Goal: Task Accomplishment & Management: Manage account settings

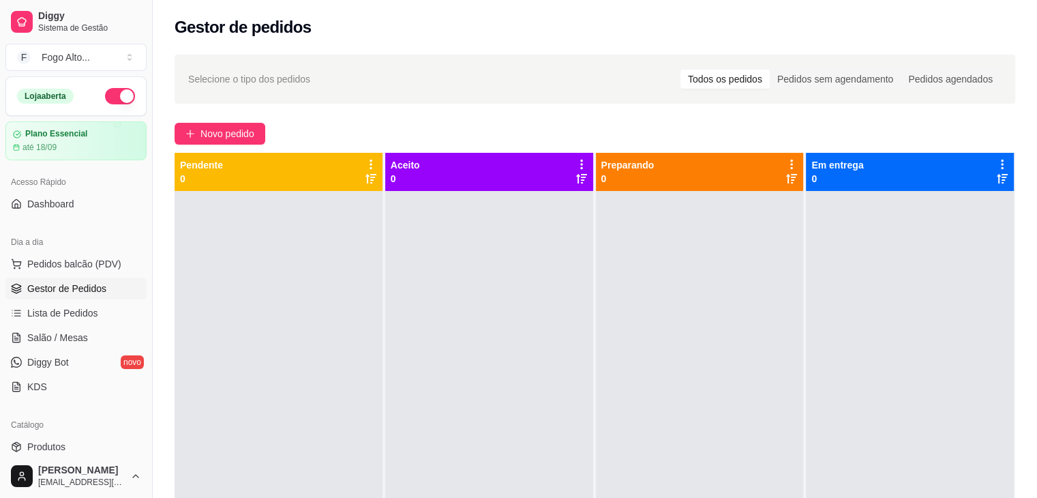
scroll to position [136, 0]
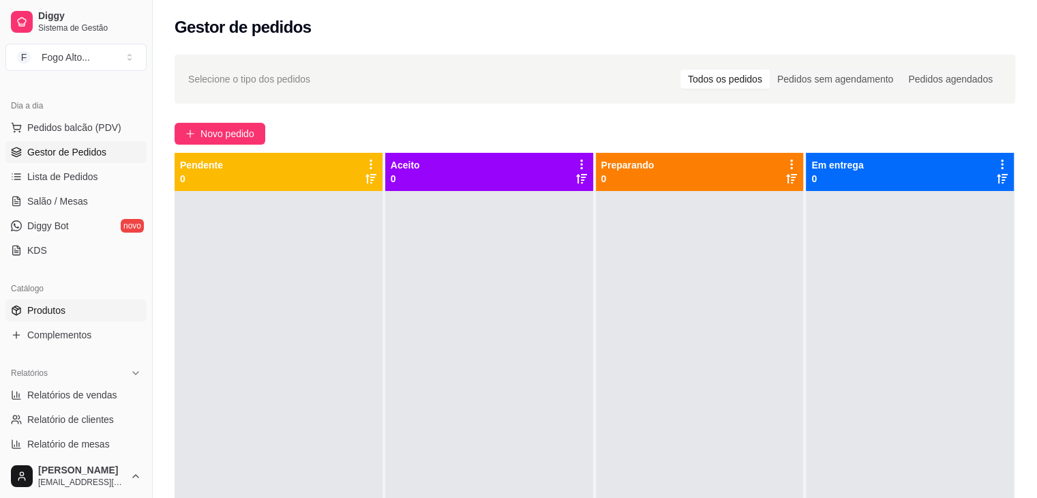
click at [82, 314] on link "Produtos" at bounding box center [75, 310] width 141 height 22
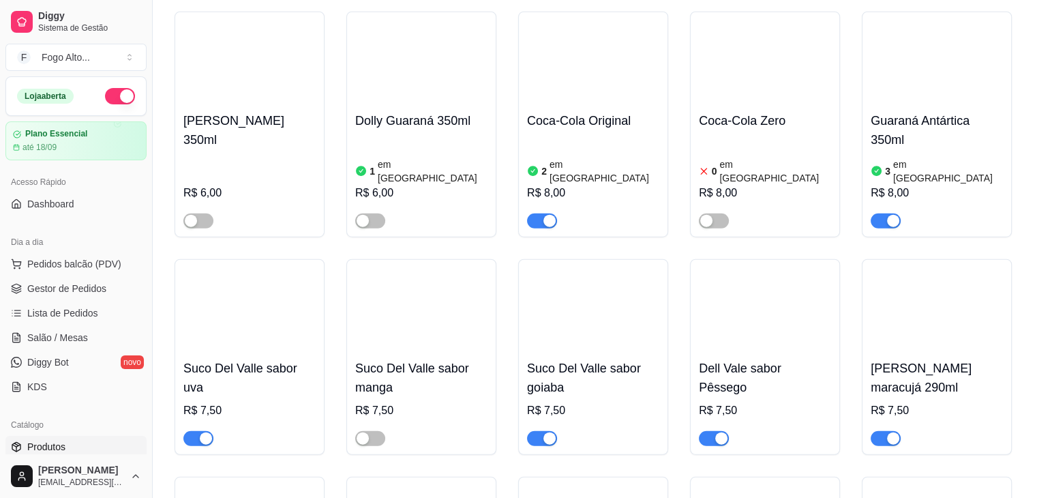
scroll to position [8724, 0]
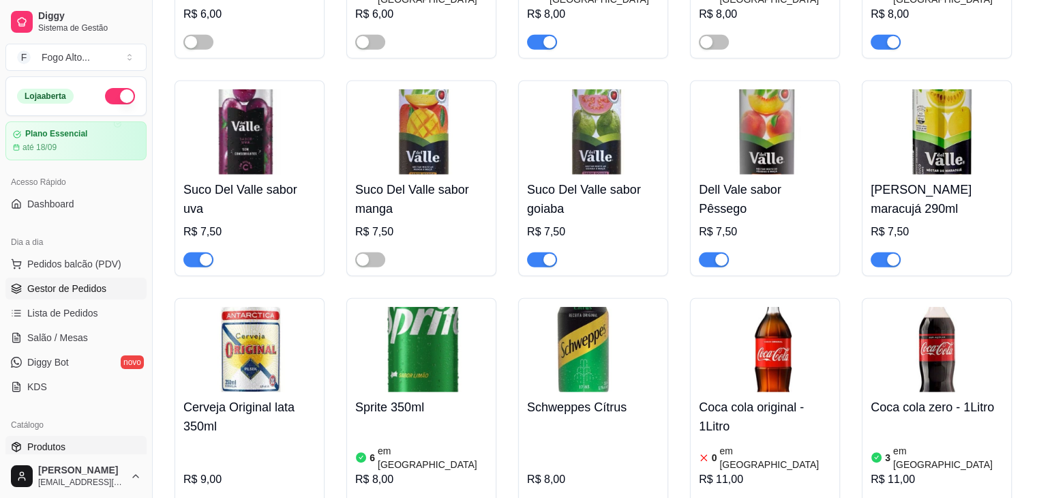
click at [110, 285] on link "Gestor de Pedidos" at bounding box center [75, 288] width 141 height 22
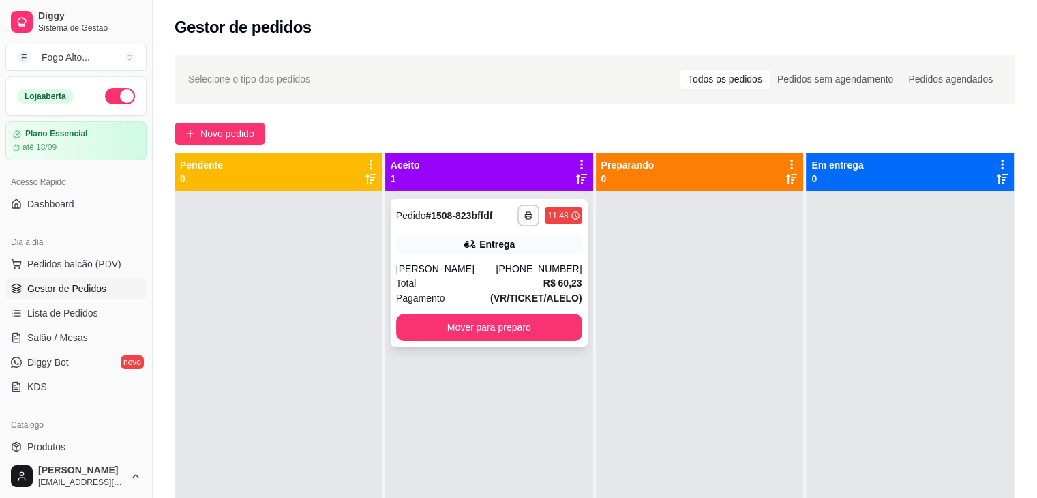
click at [466, 271] on div "[PERSON_NAME]" at bounding box center [446, 269] width 100 height 14
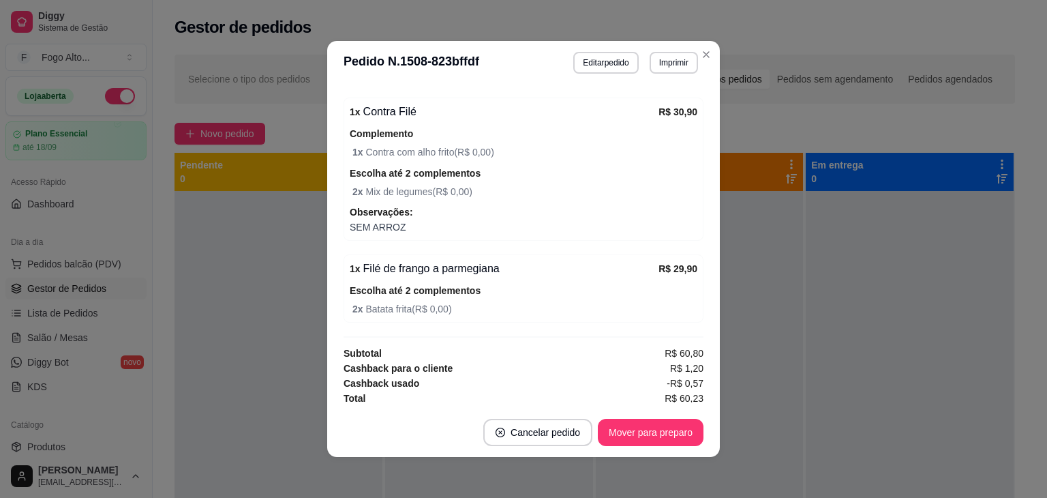
scroll to position [508, 0]
click at [645, 432] on button "Mover para preparo" at bounding box center [651, 432] width 106 height 27
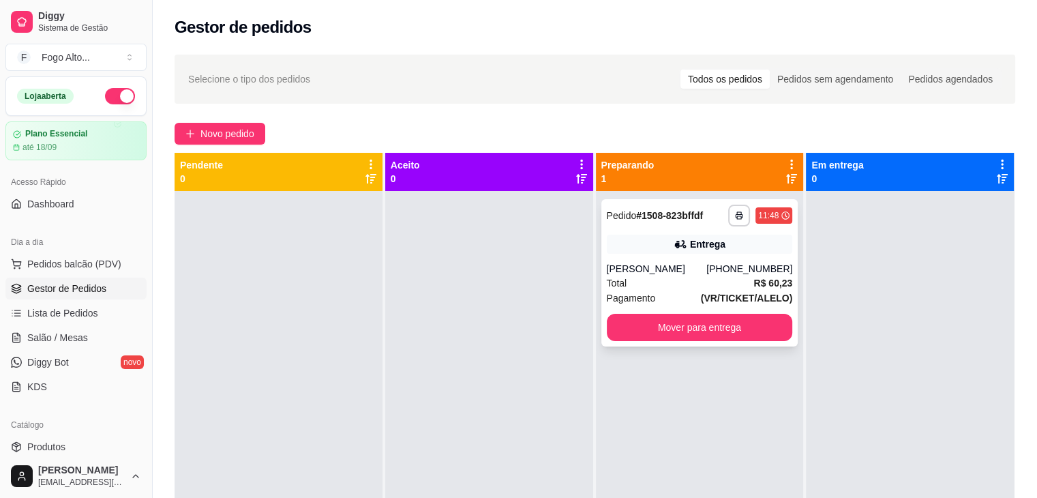
click at [654, 278] on div "Total R$ 60,23" at bounding box center [700, 282] width 186 height 15
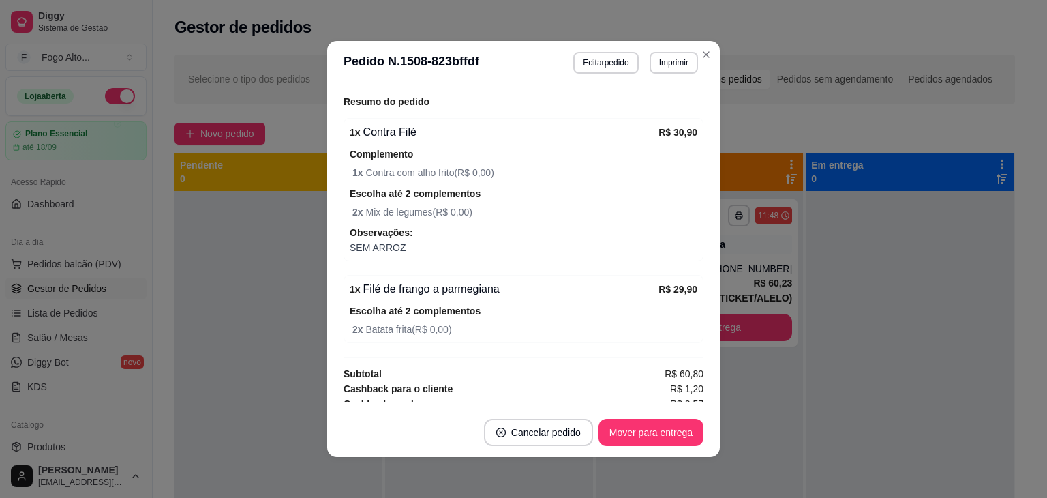
scroll to position [442, 0]
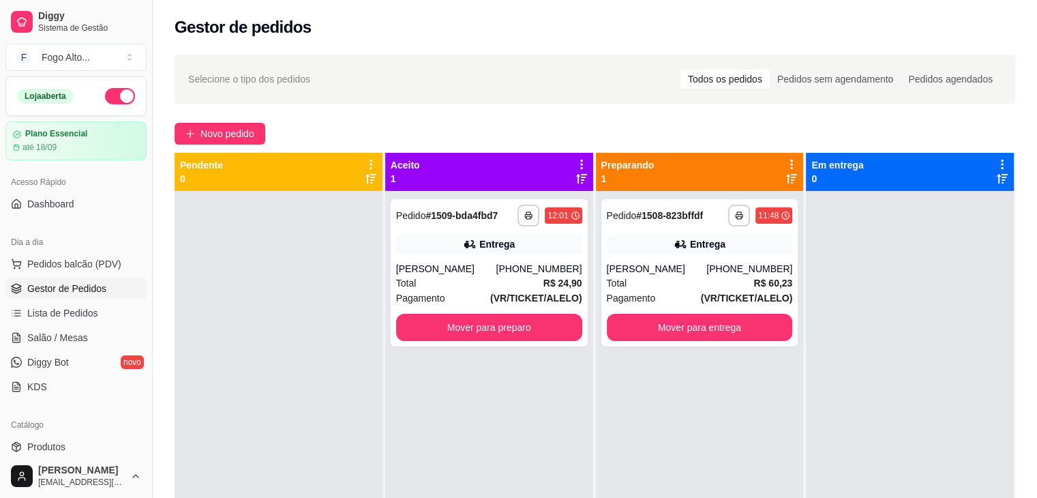
drag, startPoint x: 0, startPoint y: 50, endPoint x: 0, endPoint y: 251, distance: 201.1
click at [158, 99] on div "Diggy Sistema de Gestão F Fogo Alto ... Loja aberta Plano Essencial até 18/09 A…" at bounding box center [518, 352] width 1037 height 705
click at [521, 281] on div "Total R$ 24,90" at bounding box center [489, 282] width 186 height 15
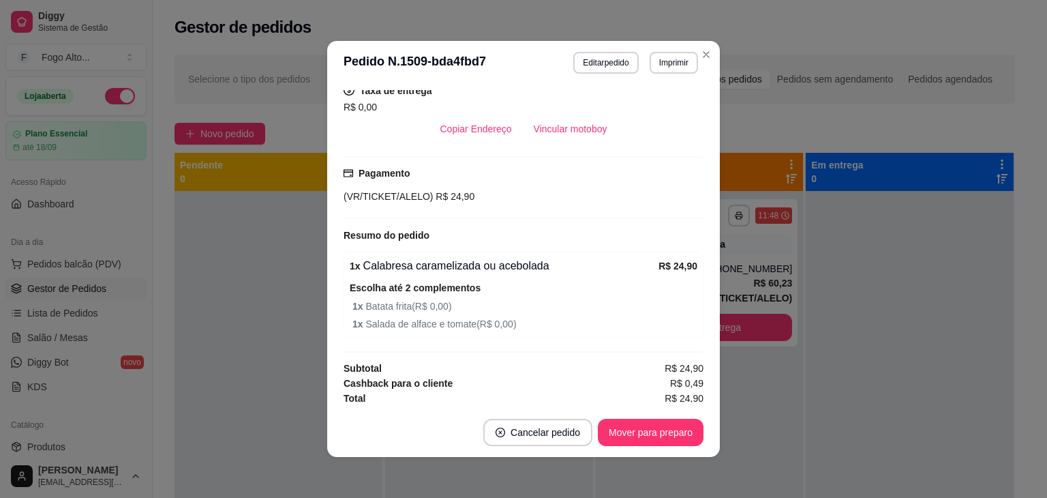
scroll to position [354, 0]
click at [639, 429] on button "Mover para preparo" at bounding box center [651, 432] width 106 height 27
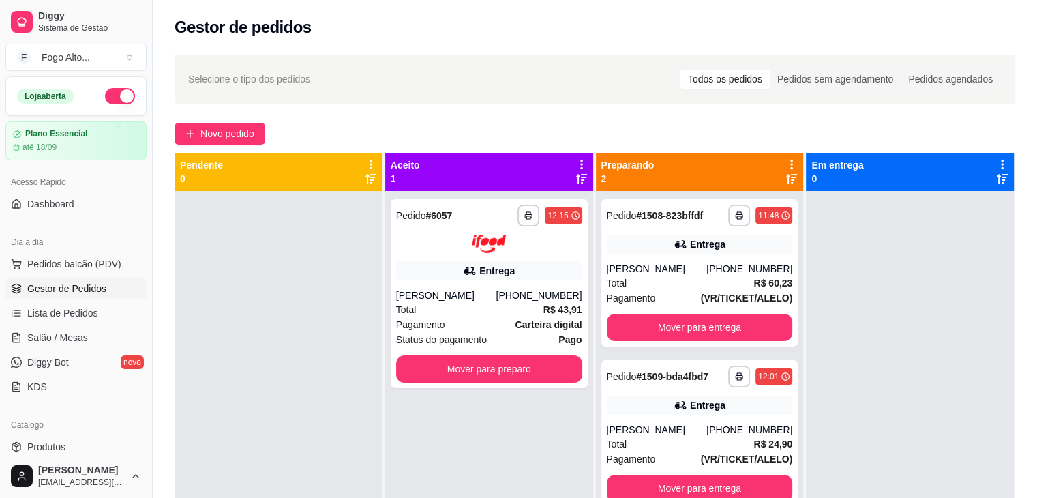
click at [564, 237] on div at bounding box center [489, 243] width 186 height 18
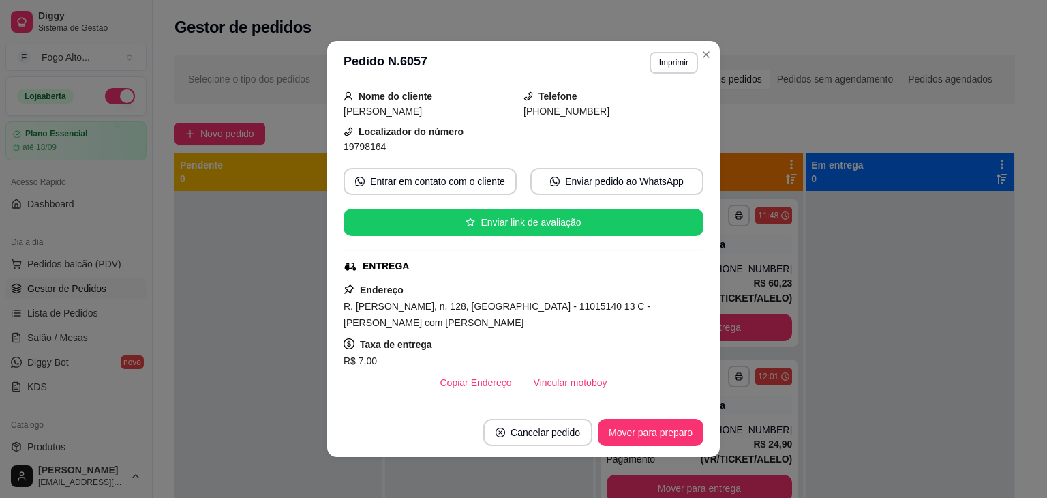
scroll to position [273, 0]
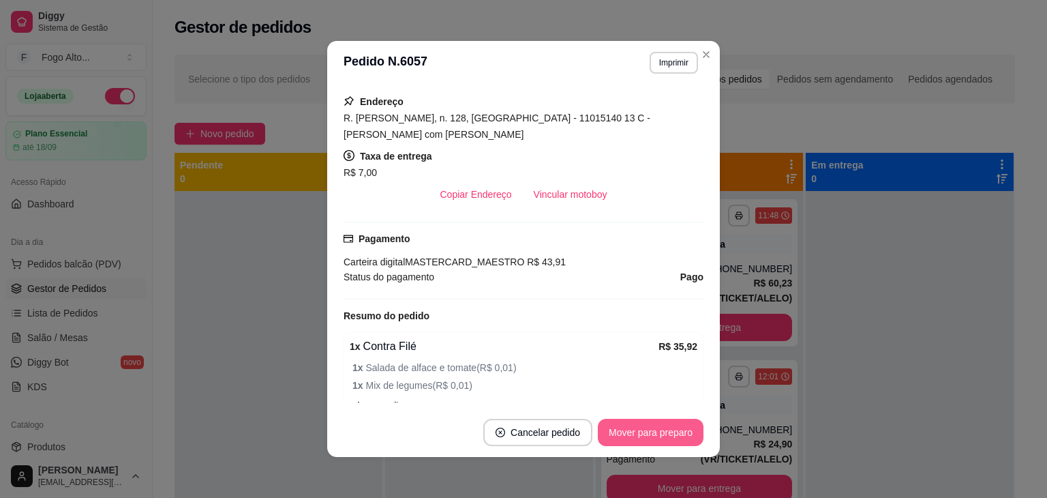
click at [671, 440] on button "Mover para preparo" at bounding box center [651, 432] width 106 height 27
click at [540, 201] on button "Vincular motoboy" at bounding box center [570, 194] width 95 height 27
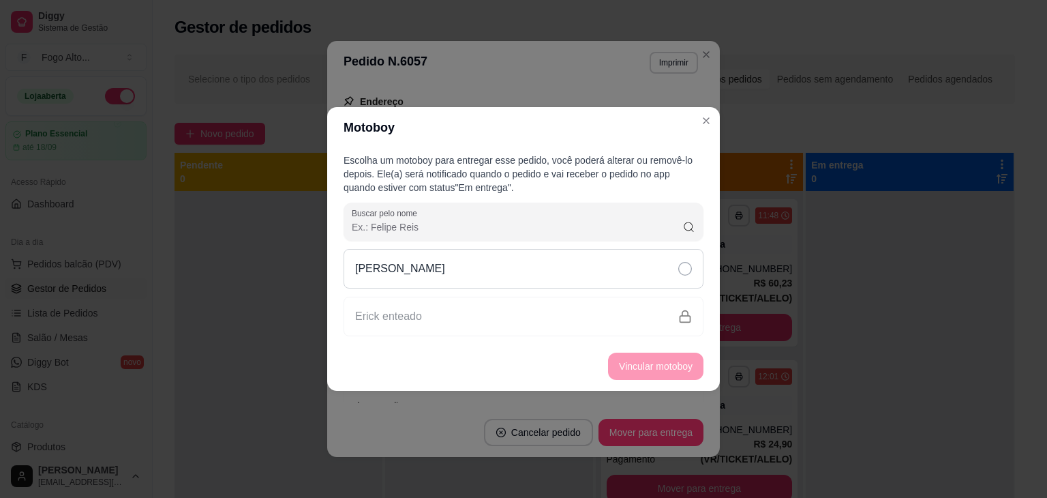
click at [687, 271] on icon at bounding box center [685, 269] width 14 height 14
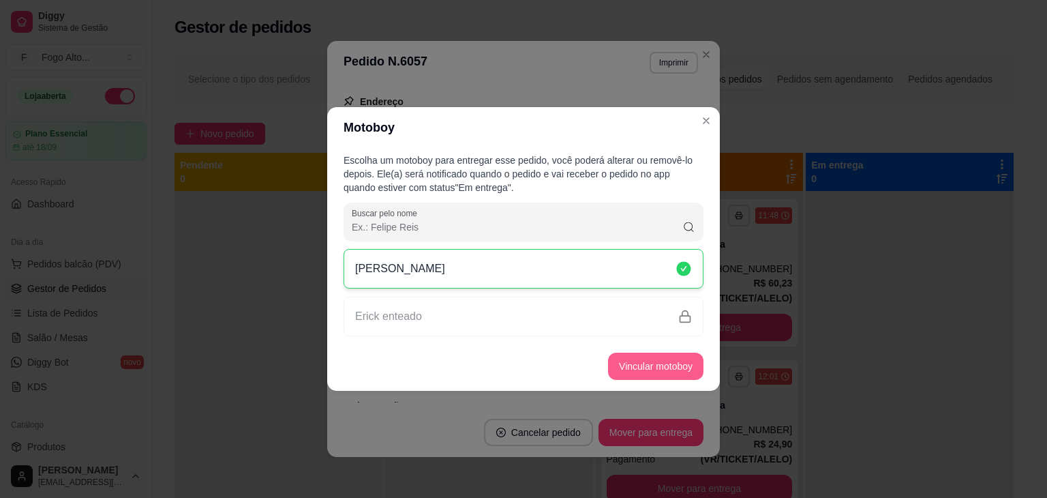
click at [684, 370] on button "Vincular motoboy" at bounding box center [655, 365] width 95 height 27
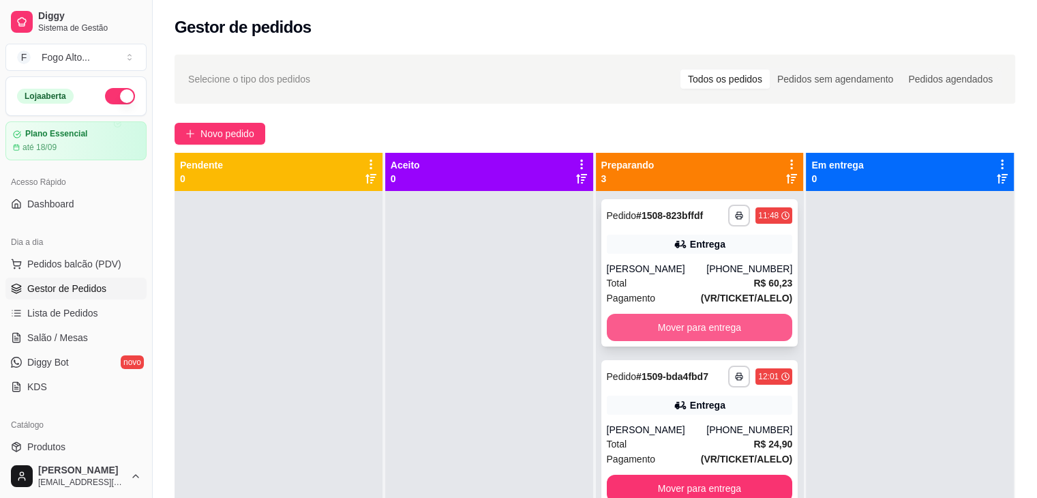
click at [685, 324] on button "Mover para entrega" at bounding box center [700, 327] width 186 height 27
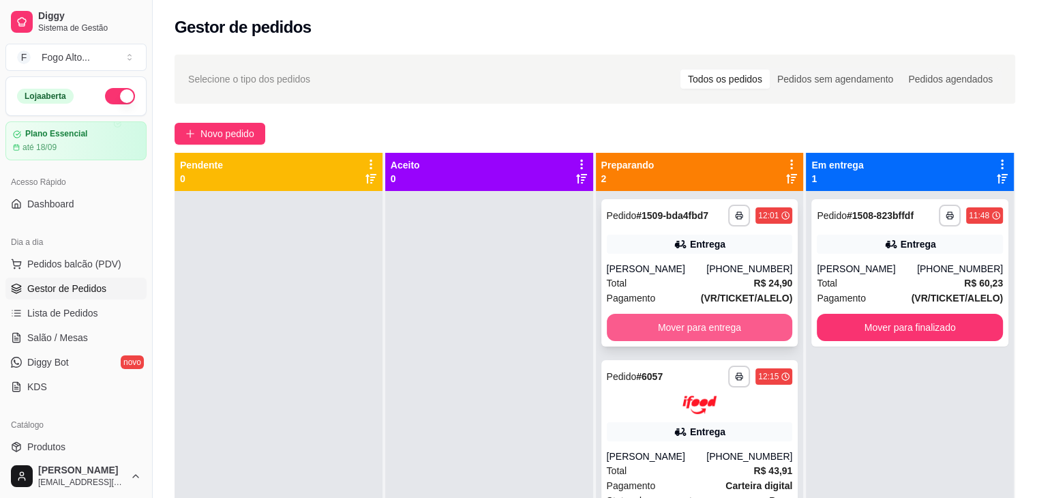
click at [685, 323] on button "Mover para entrega" at bounding box center [700, 327] width 186 height 27
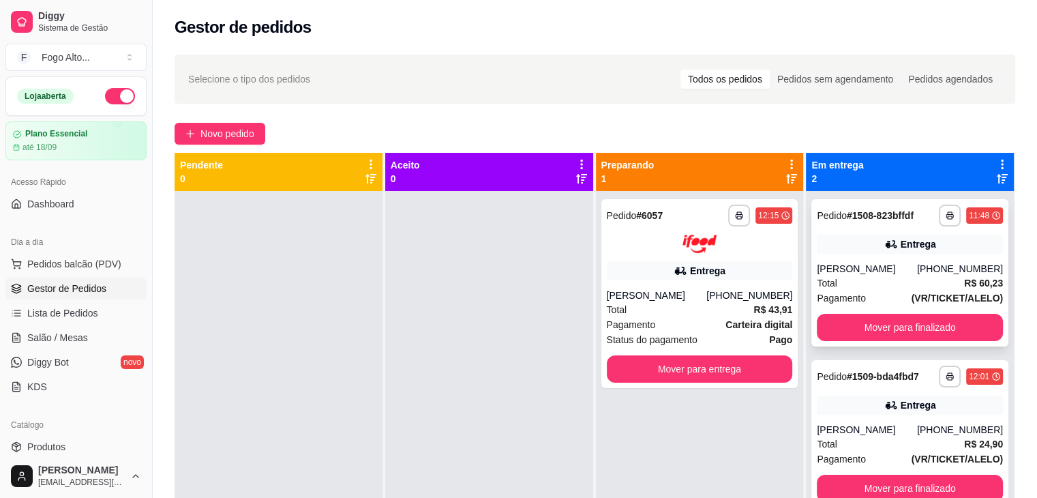
click at [868, 269] on div "[PERSON_NAME]" at bounding box center [867, 269] width 100 height 14
click at [716, 296] on div "[PHONE_NUMBER]" at bounding box center [749, 295] width 86 height 14
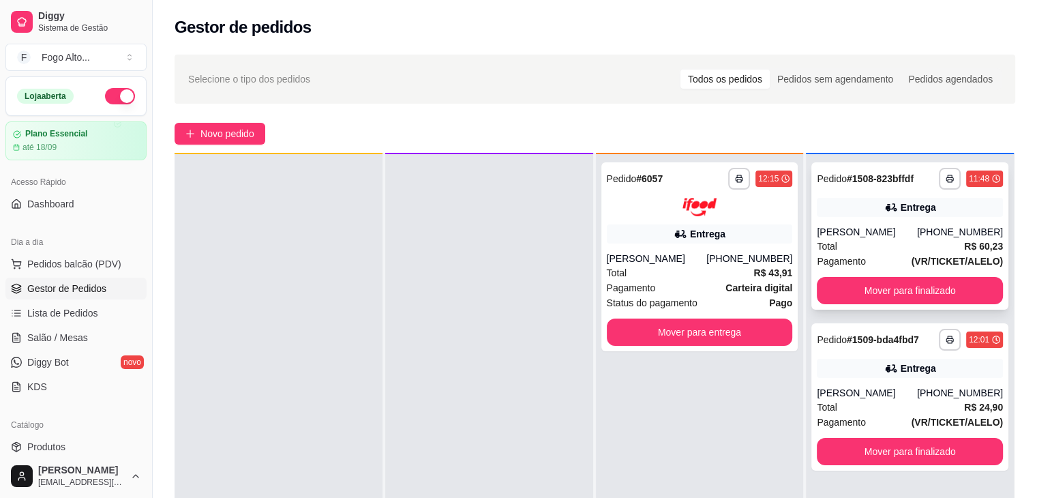
scroll to position [38, 0]
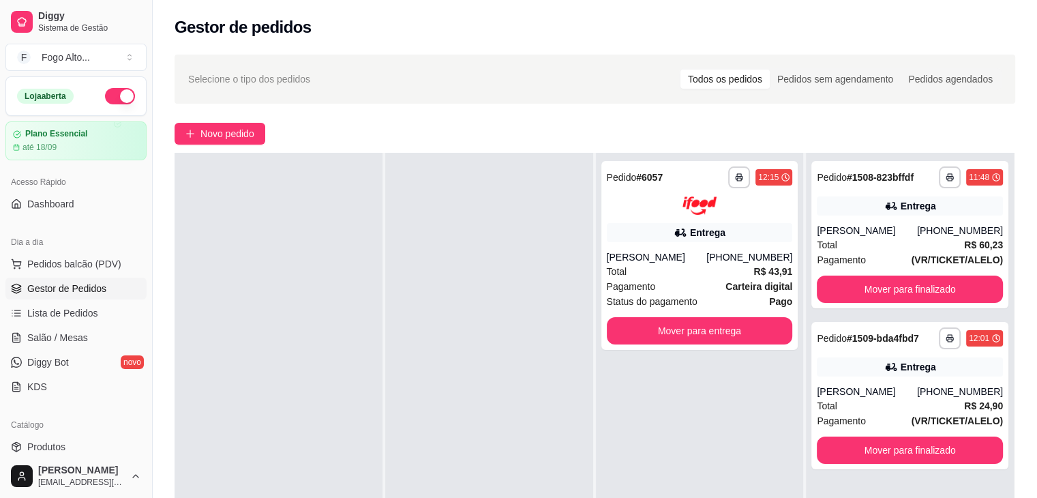
click at [191, 14] on div "Gestor de pedidos" at bounding box center [595, 23] width 884 height 46
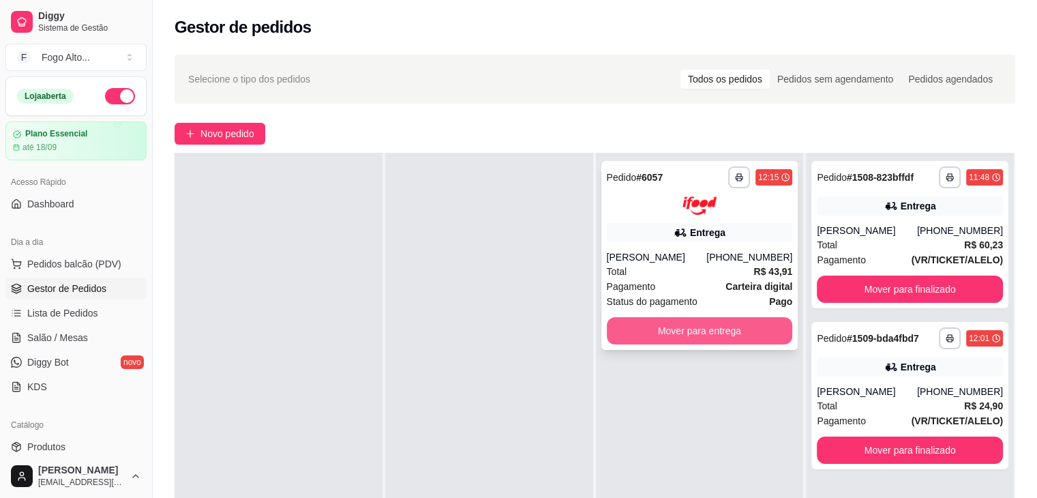
click at [713, 242] on div "**********" at bounding box center [699, 255] width 197 height 189
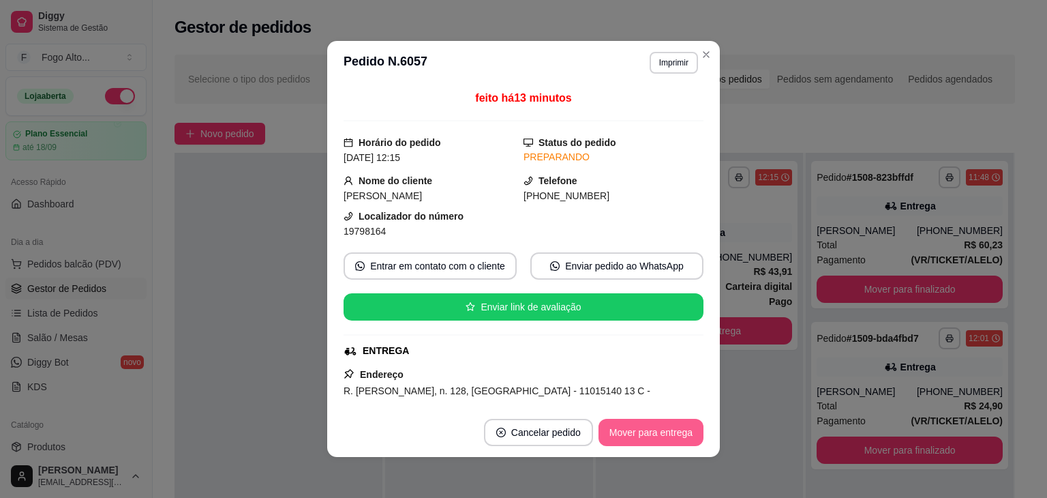
click at [654, 433] on button "Mover para entrega" at bounding box center [650, 432] width 105 height 27
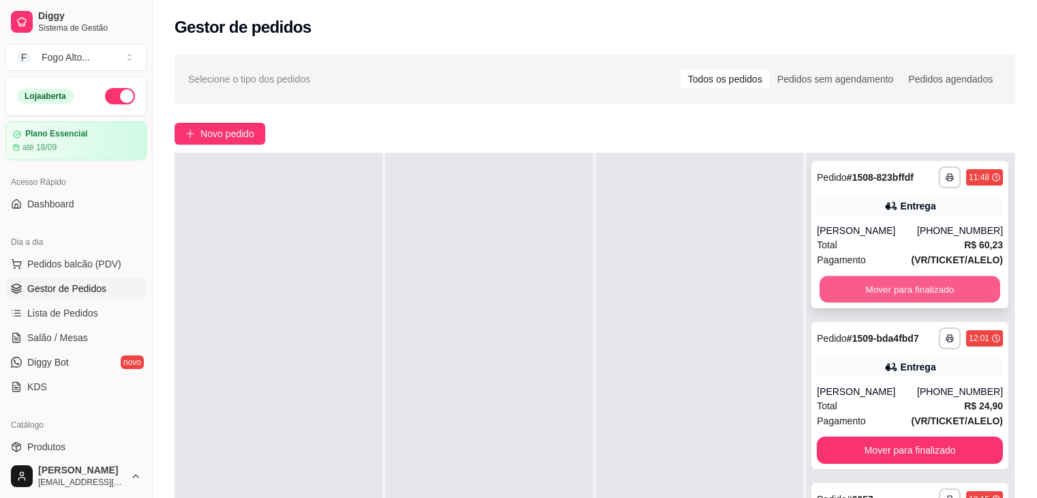
click at [933, 281] on button "Mover para finalizado" at bounding box center [909, 289] width 181 height 27
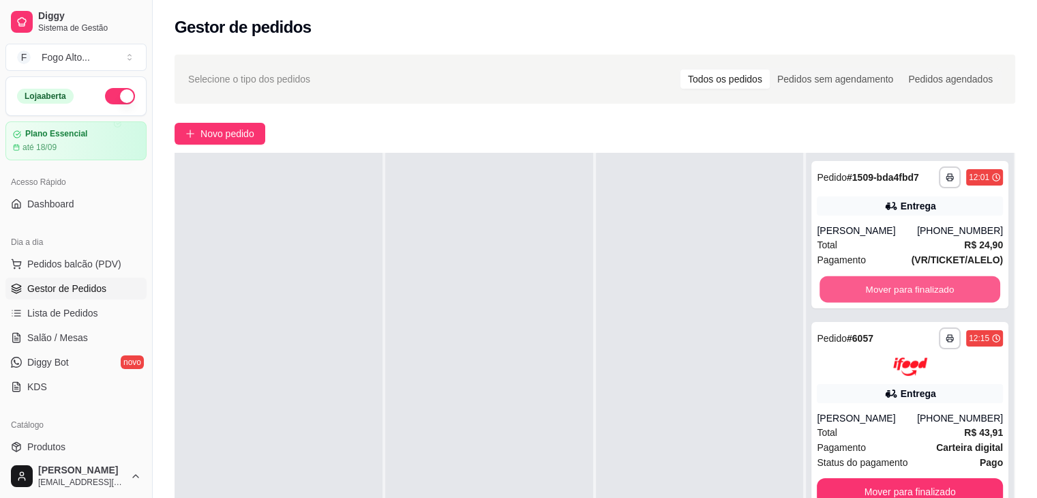
click at [933, 281] on button "Mover para finalizado" at bounding box center [909, 289] width 181 height 27
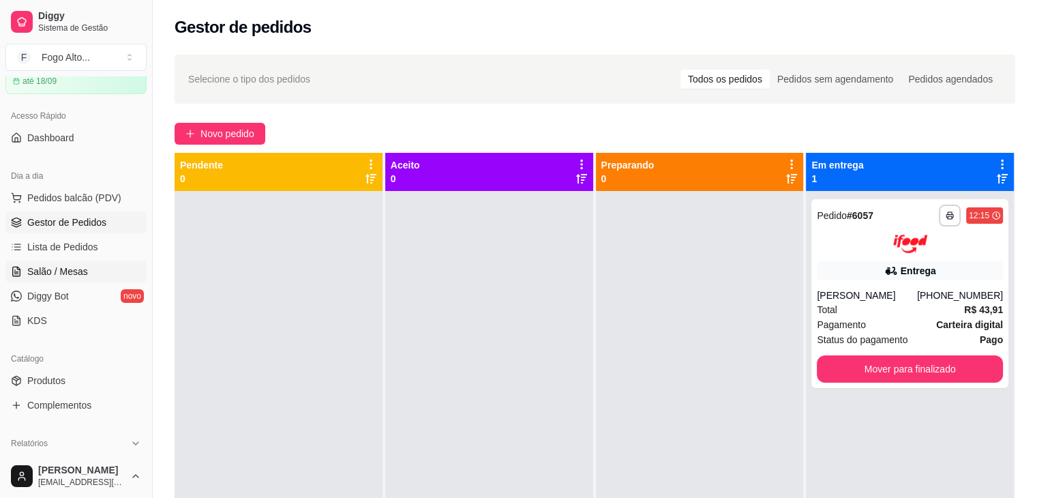
scroll to position [68, 0]
click at [50, 372] on span "Produtos" at bounding box center [46, 378] width 38 height 14
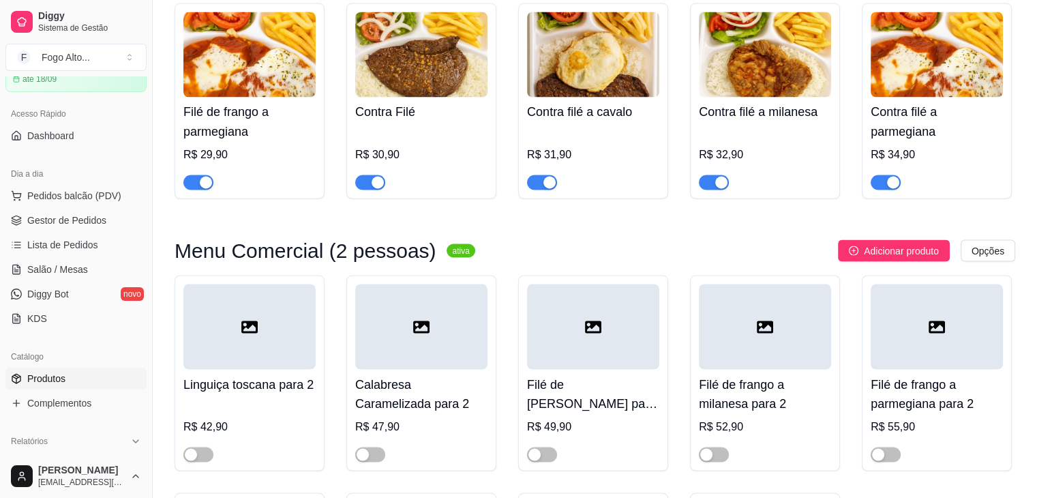
scroll to position [2454, 0]
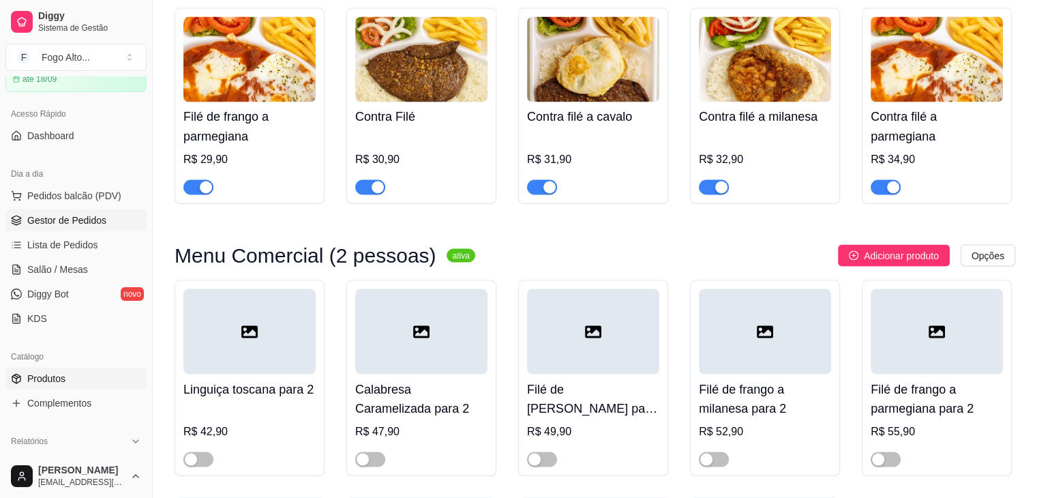
click at [67, 219] on span "Gestor de Pedidos" at bounding box center [66, 220] width 79 height 14
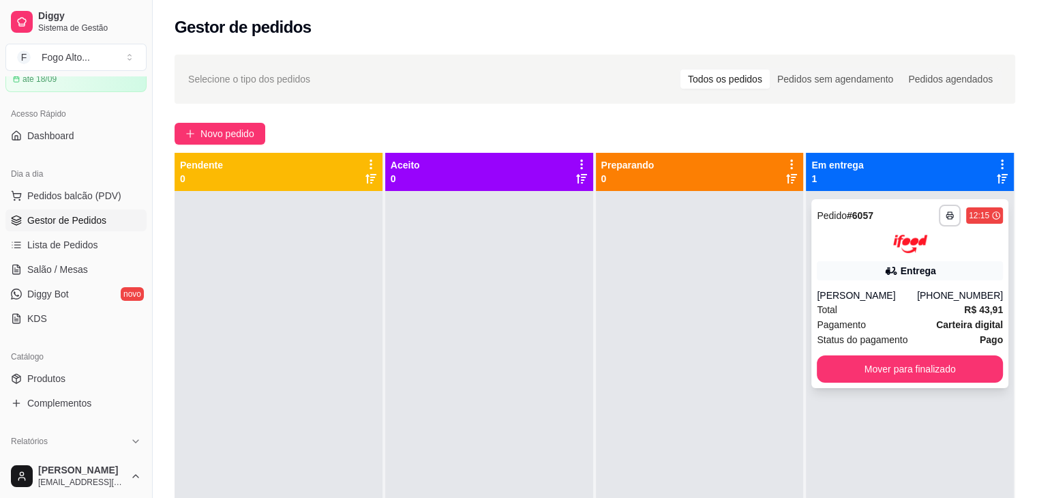
click at [866, 279] on div "**********" at bounding box center [909, 293] width 197 height 189
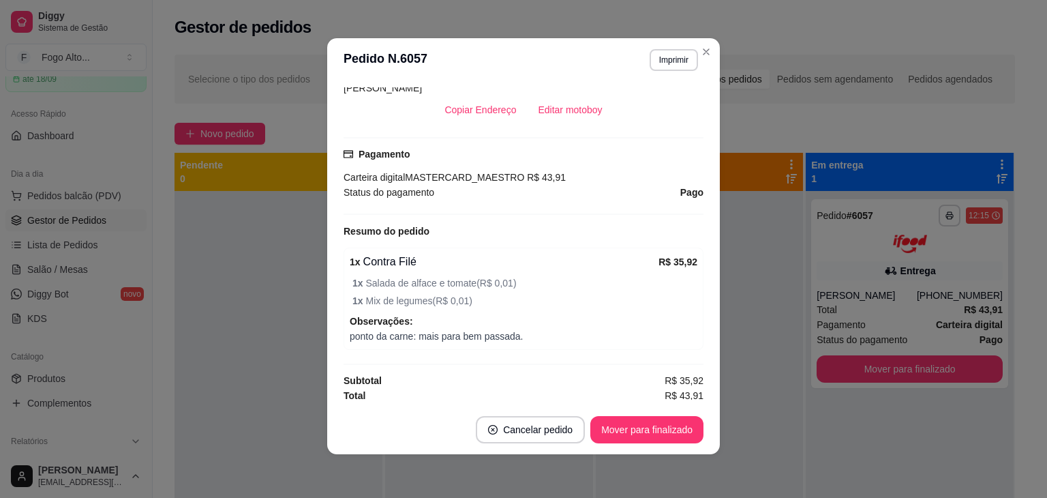
scroll to position [393, 0]
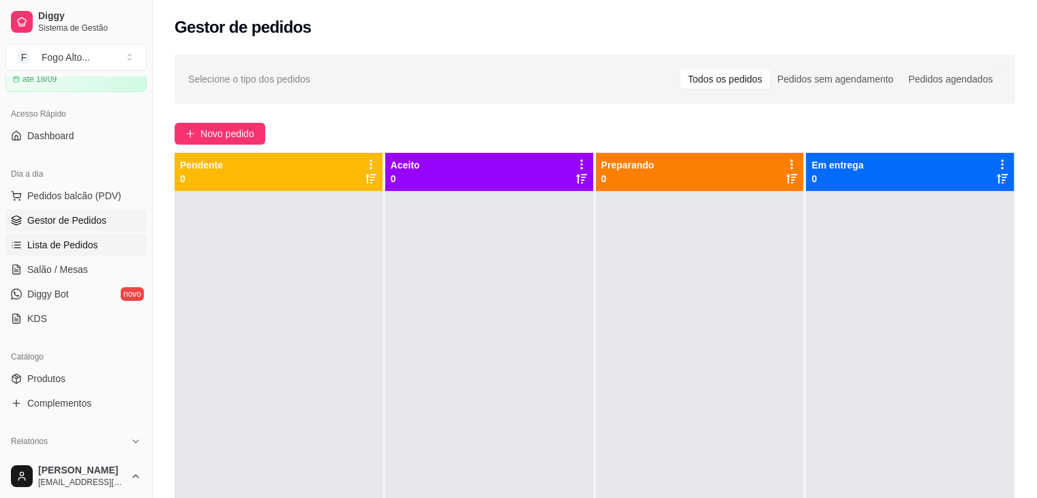
click at [87, 247] on span "Lista de Pedidos" at bounding box center [62, 245] width 71 height 14
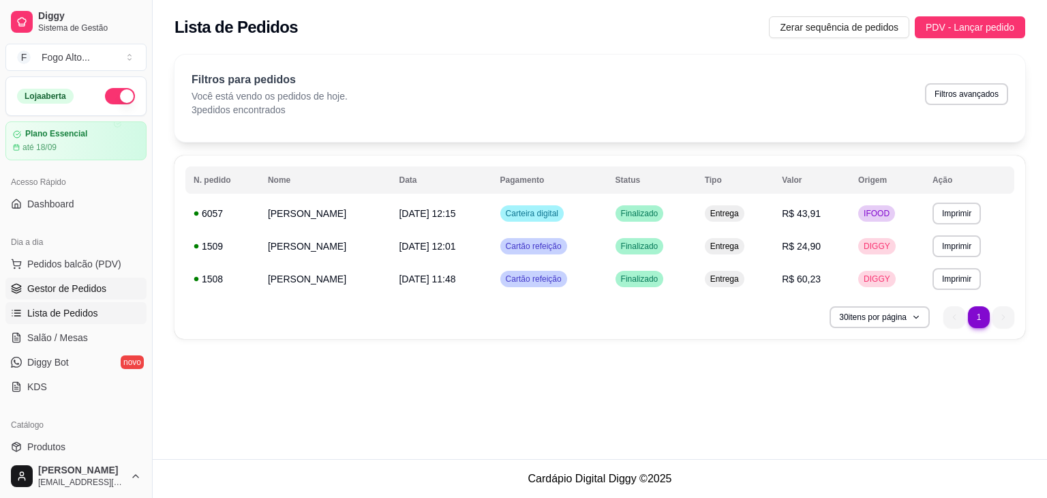
click at [73, 286] on span "Gestor de Pedidos" at bounding box center [66, 288] width 79 height 14
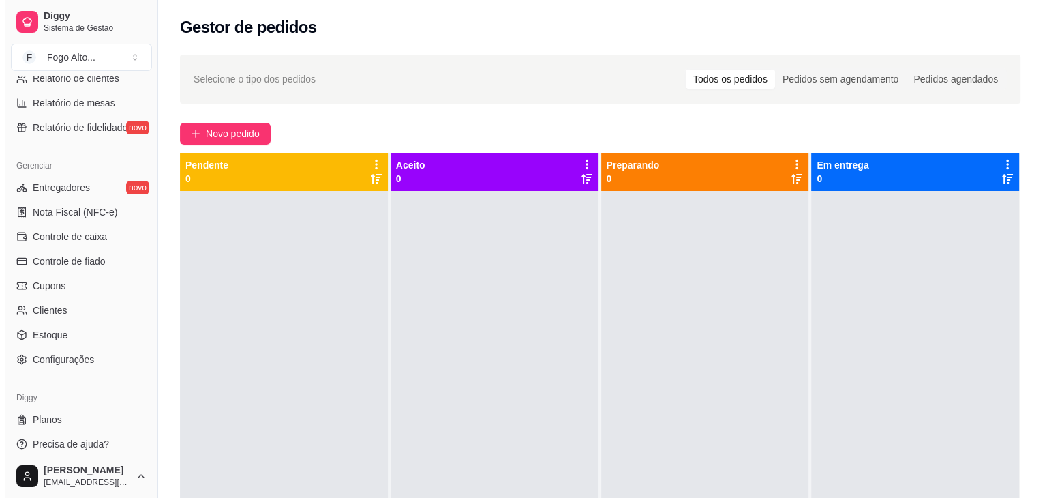
scroll to position [483, 0]
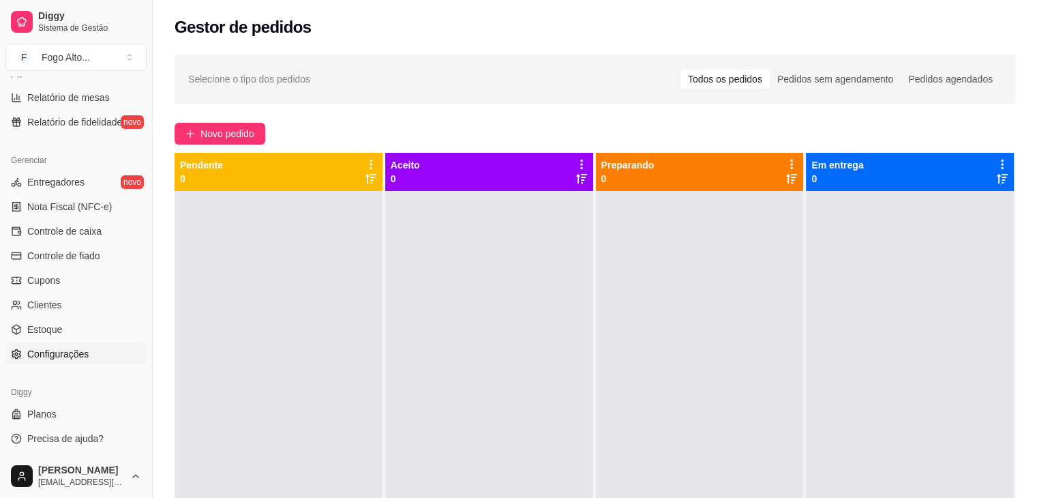
click at [53, 354] on span "Configurações" at bounding box center [57, 354] width 61 height 14
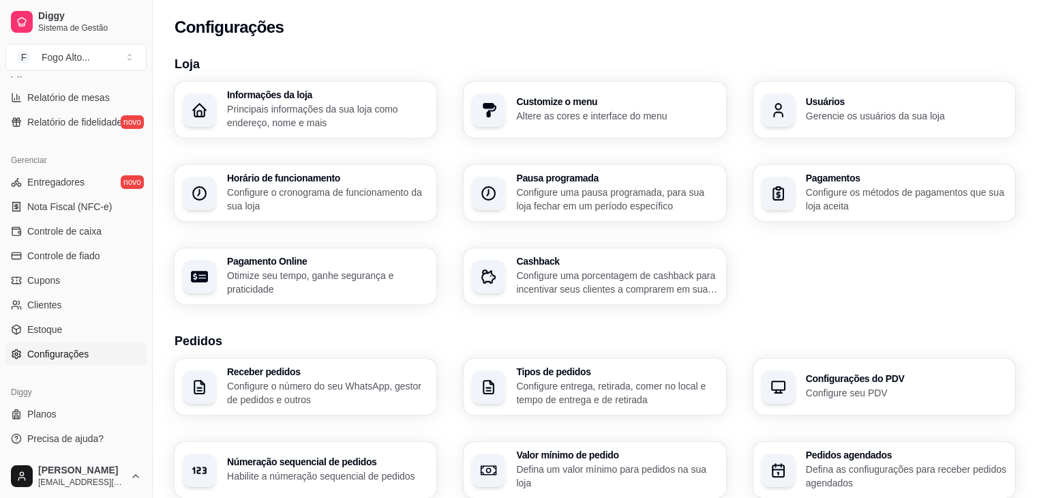
click at [863, 192] on p "Configure os métodos de pagamentos que sua loja aceita" at bounding box center [906, 198] width 201 height 27
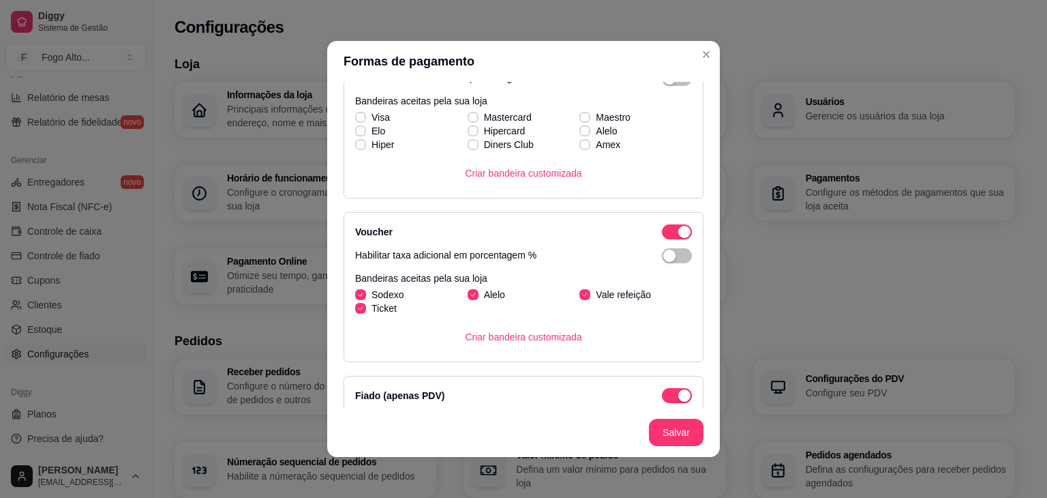
scroll to position [477, 0]
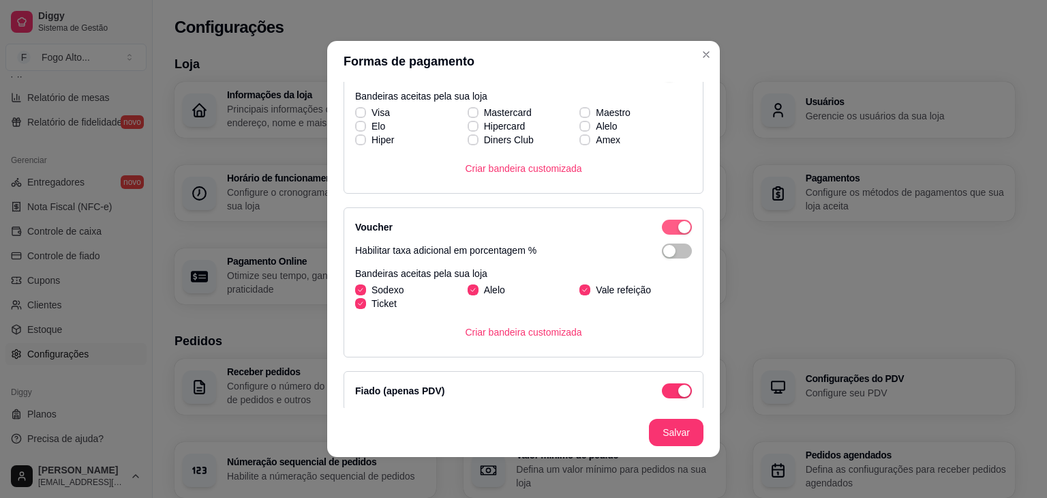
click at [678, 229] on div "button" at bounding box center [684, 227] width 12 height 12
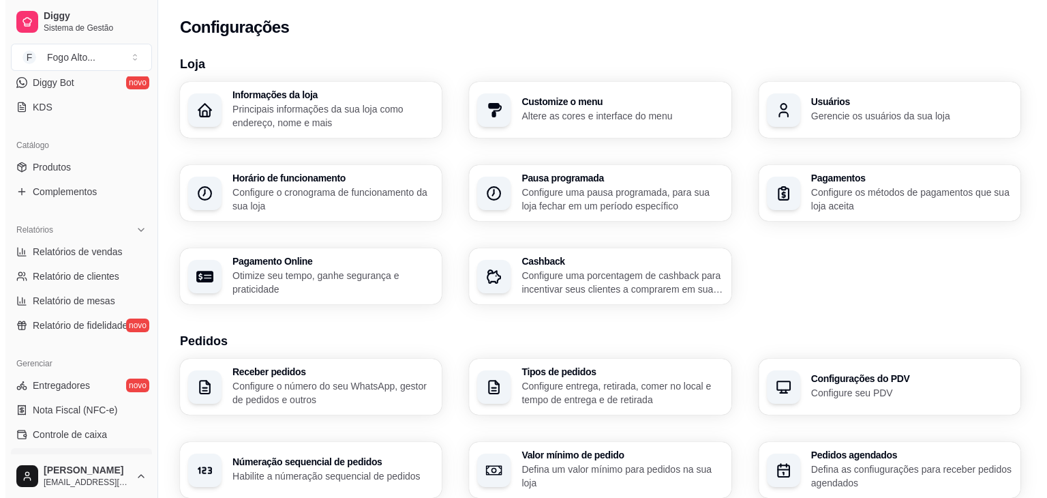
scroll to position [278, 0]
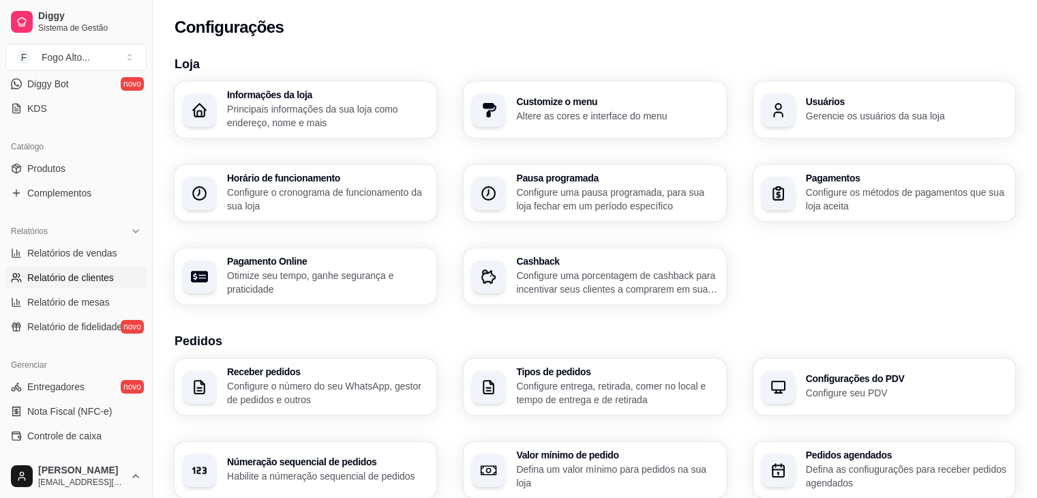
click at [54, 271] on span "Relatório de clientes" at bounding box center [70, 278] width 87 height 14
select select "30"
select select "HIGHEST_TOTAL_SPENT_WITH_ORDERS"
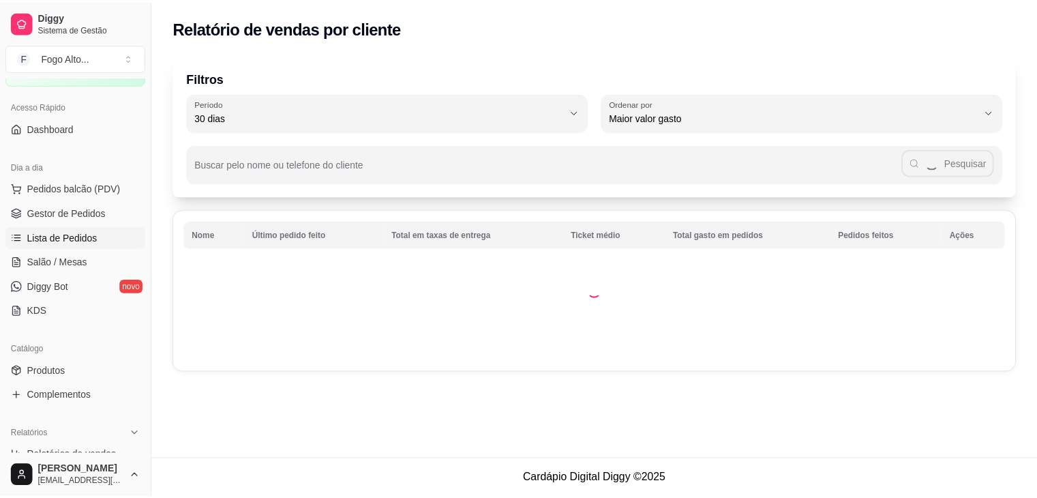
scroll to position [74, 0]
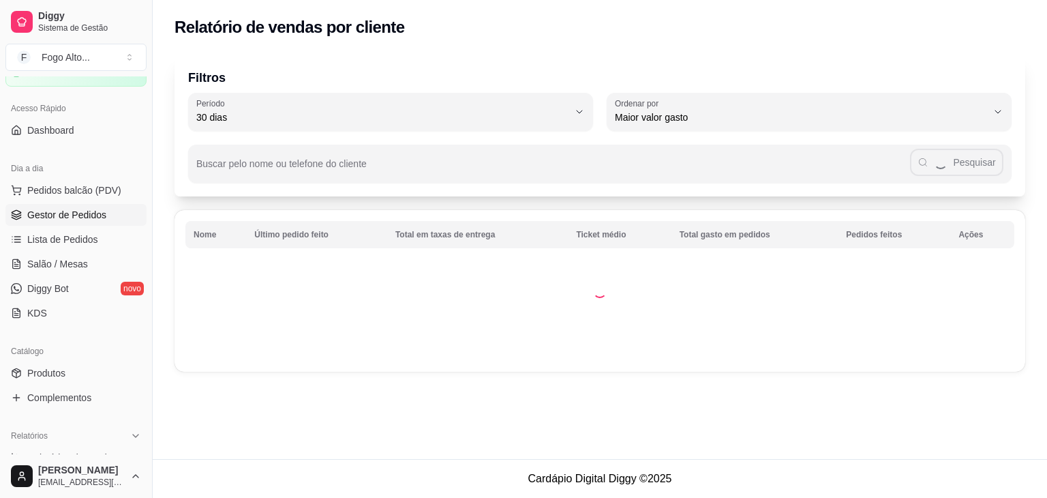
click at [72, 209] on span "Gestor de Pedidos" at bounding box center [66, 215] width 79 height 14
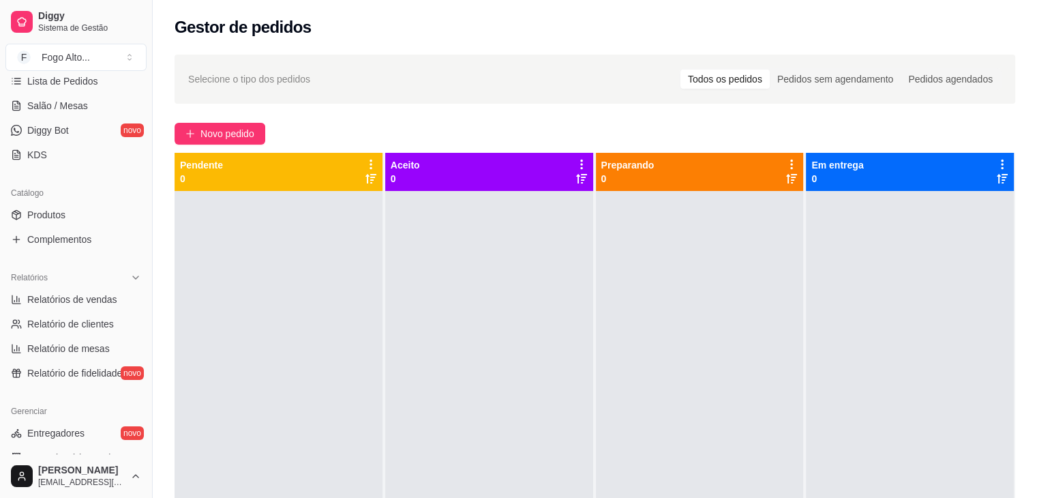
scroll to position [278, 0]
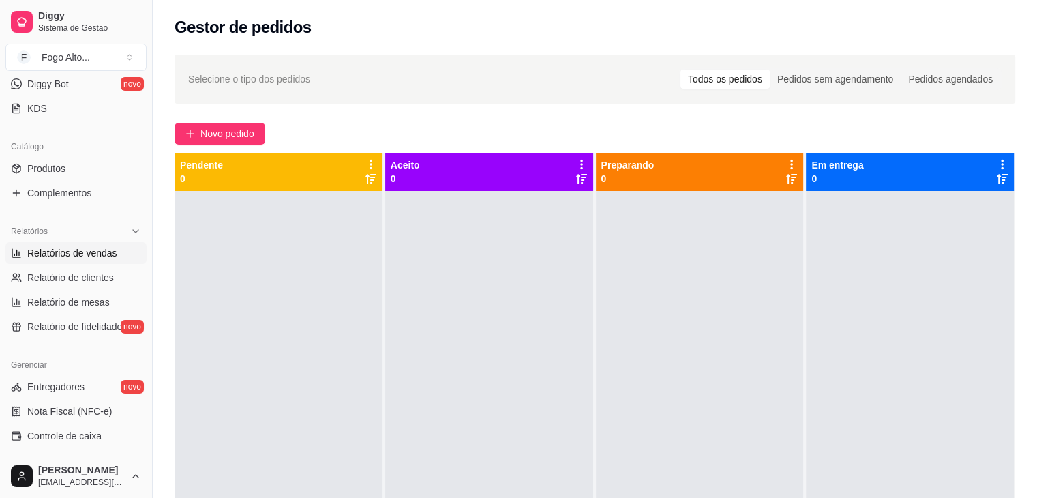
click at [64, 257] on span "Relatórios de vendas" at bounding box center [72, 253] width 90 height 14
select select "ALL"
select select "0"
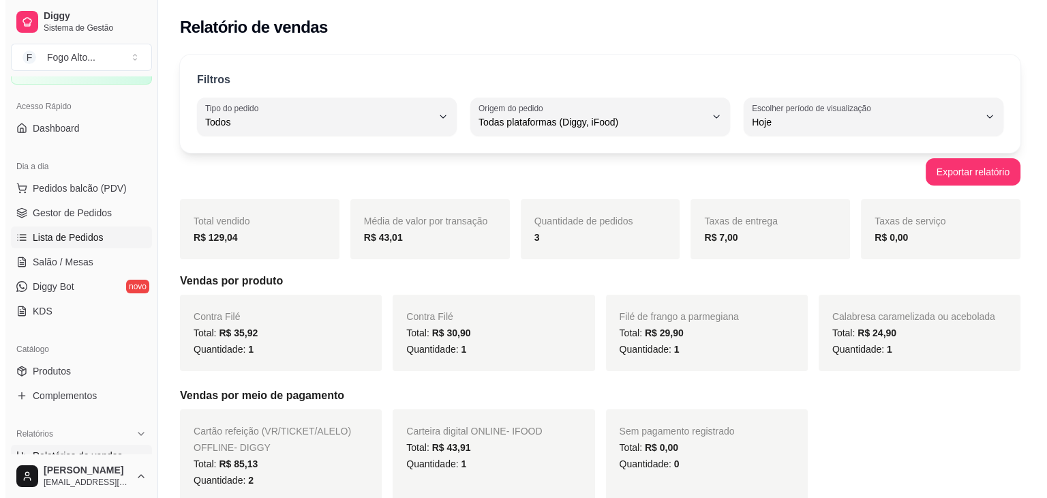
scroll to position [74, 0]
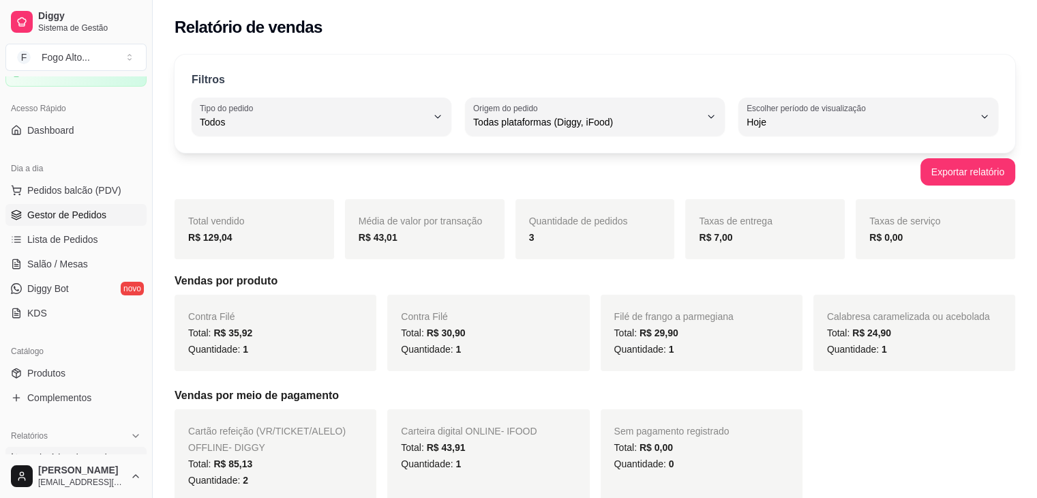
click at [65, 222] on link "Gestor de Pedidos" at bounding box center [75, 215] width 141 height 22
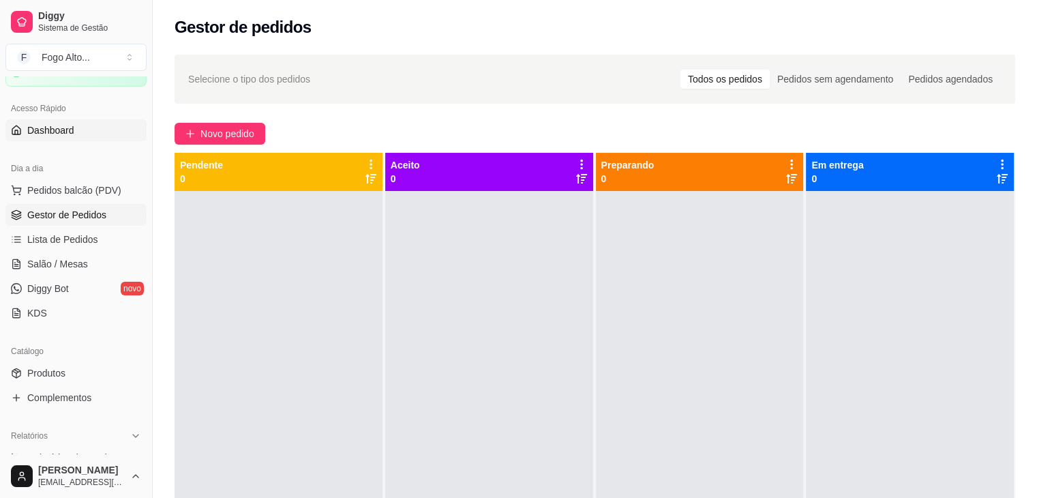
drag, startPoint x: 131, startPoint y: 145, endPoint x: 131, endPoint y: 129, distance: 16.4
click at [134, 132] on div "Loja aberta Plano Essencial até 18/09 Acesso Rápido Dashboard Dia a dia Pedidos…" at bounding box center [76, 265] width 152 height 378
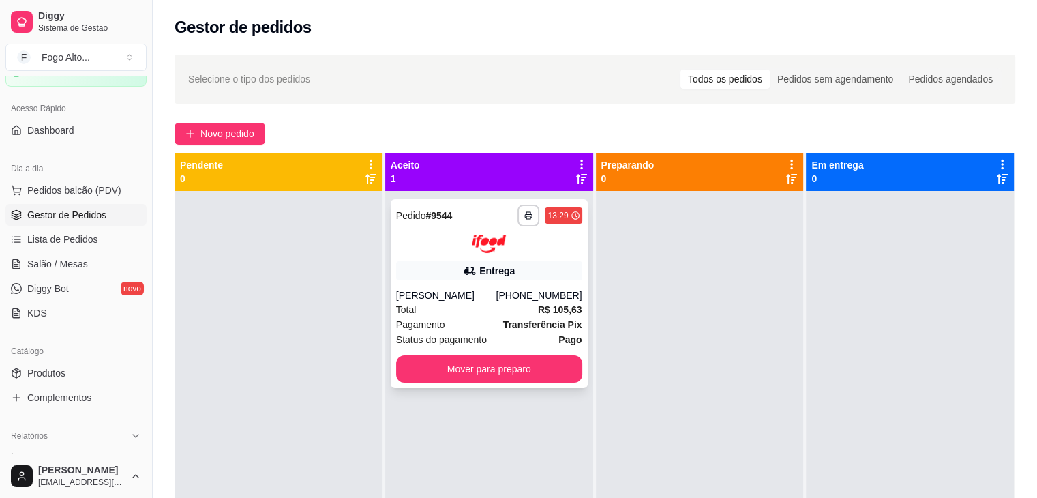
click at [454, 317] on div "Total R$ 105,63" at bounding box center [489, 309] width 186 height 15
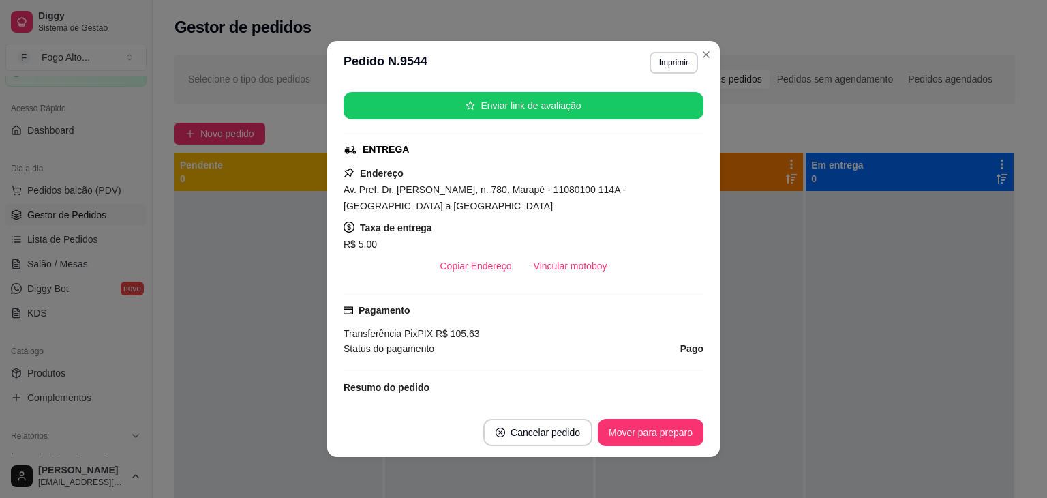
scroll to position [204, 0]
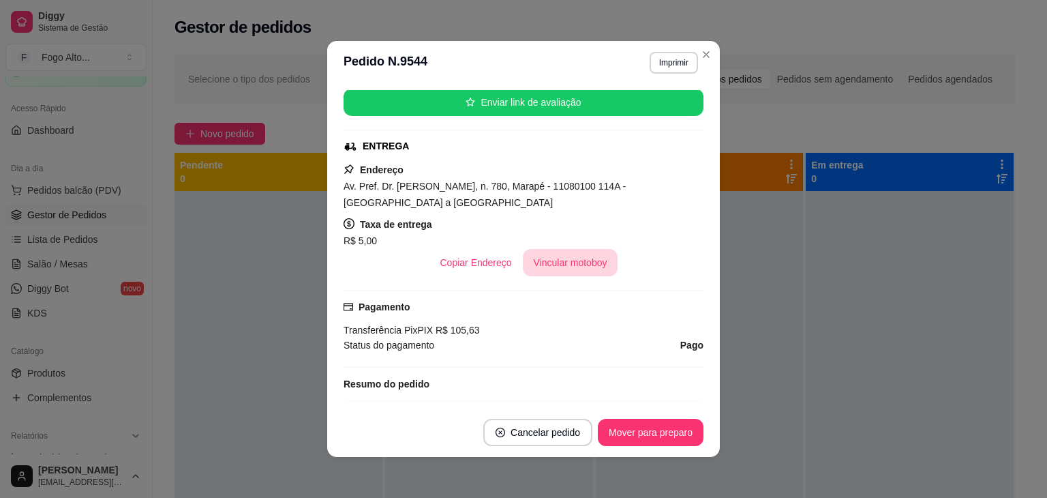
click at [586, 265] on button "Vincular motoboy" at bounding box center [570, 262] width 95 height 27
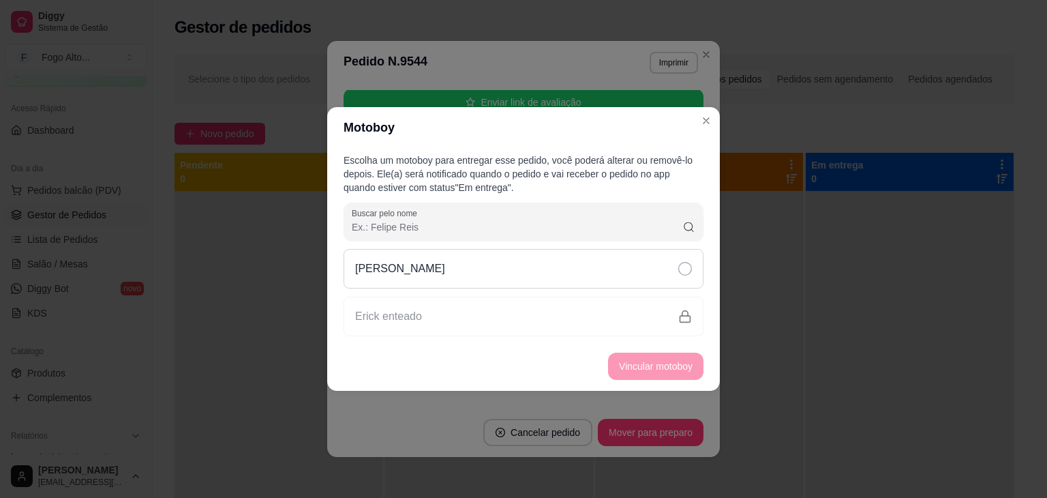
click at [684, 269] on icon at bounding box center [685, 269] width 14 height 14
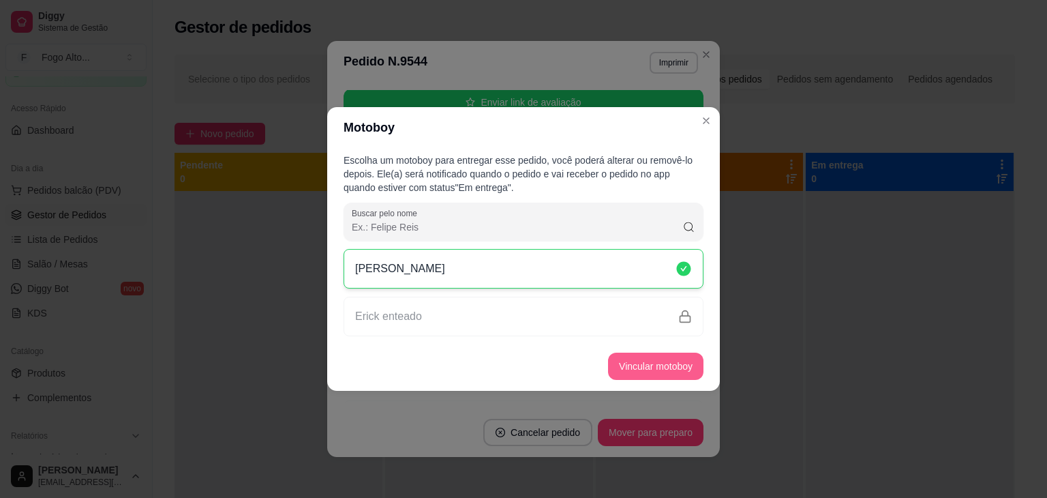
click at [681, 365] on button "Vincular motoboy" at bounding box center [655, 365] width 95 height 27
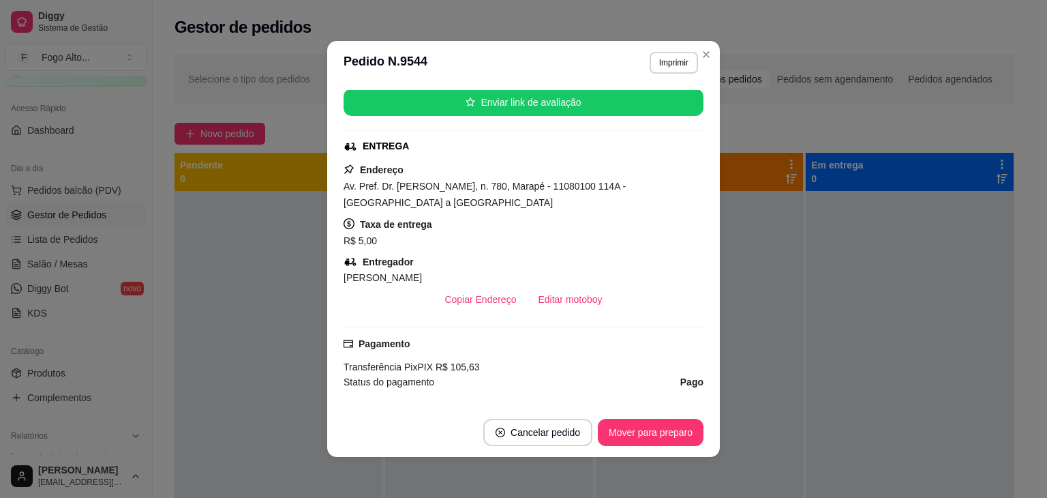
click at [630, 251] on div "Endereço Av. Pref. Dr. [PERSON_NAME], n. 780, Marapé - 11080100 114A - [GEOGRAP…" at bounding box center [524, 237] width 360 height 151
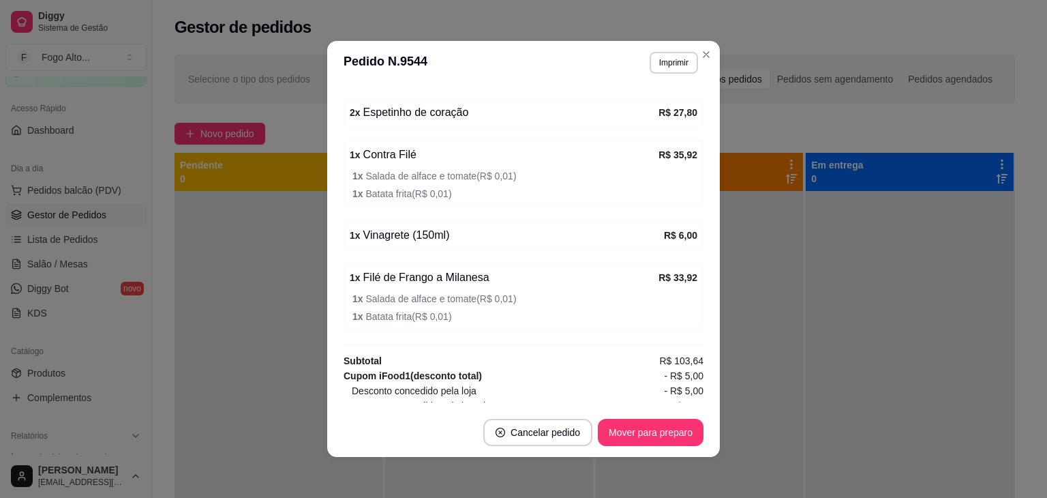
scroll to position [545, 0]
click at [474, 347] on div "feito há 4 minutos Horário do pedido [DATE] 13:29 Status do pedido ACEITO Nome …" at bounding box center [524, 246] width 360 height 312
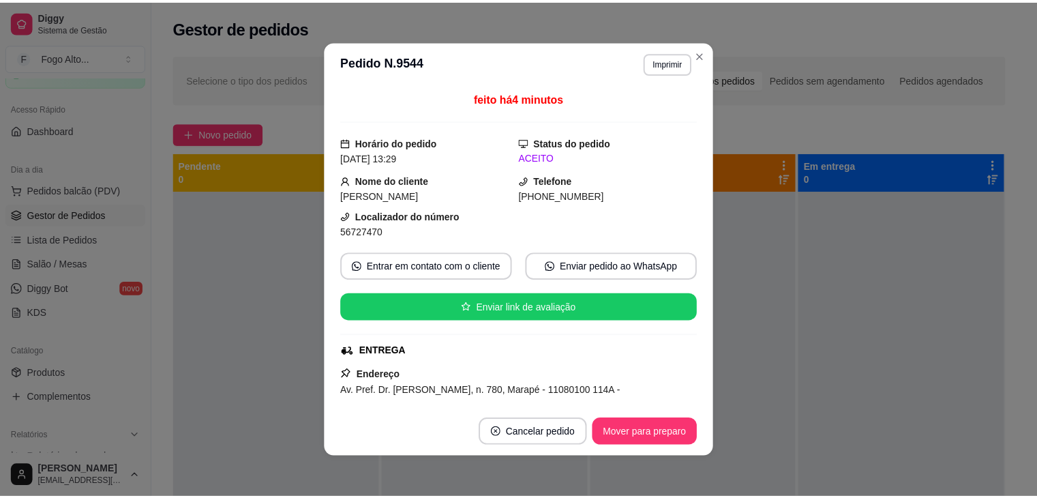
scroll to position [0, 0]
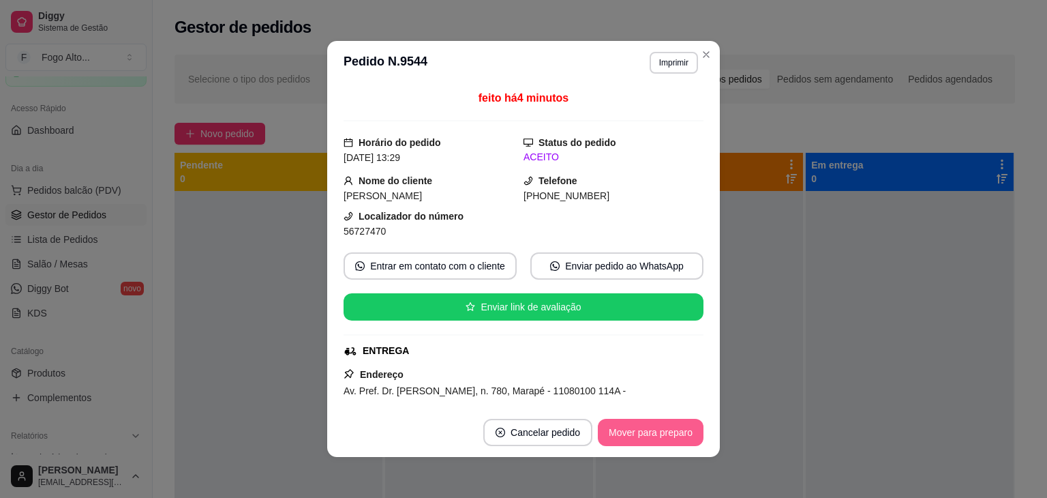
click at [679, 435] on button "Mover para preparo" at bounding box center [651, 432] width 106 height 27
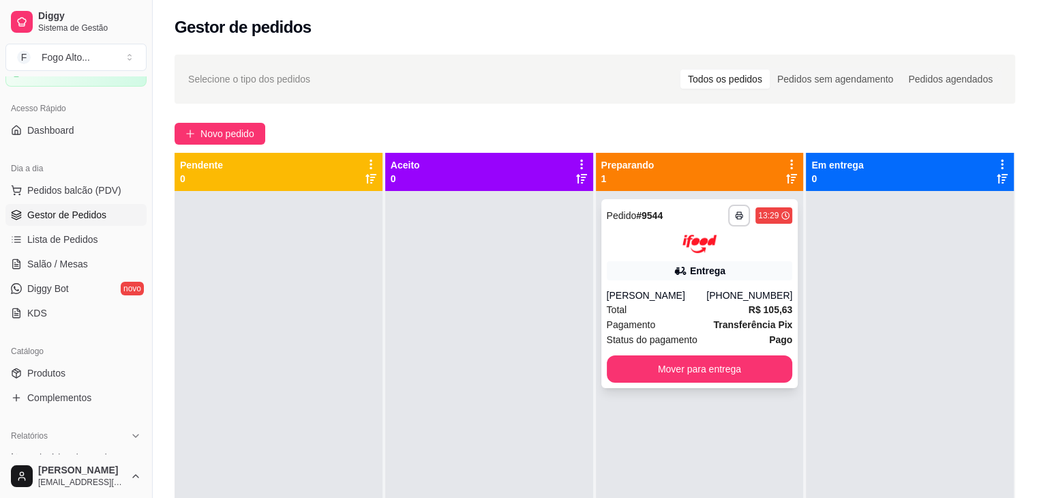
click at [739, 366] on div "**********" at bounding box center [699, 293] width 197 height 189
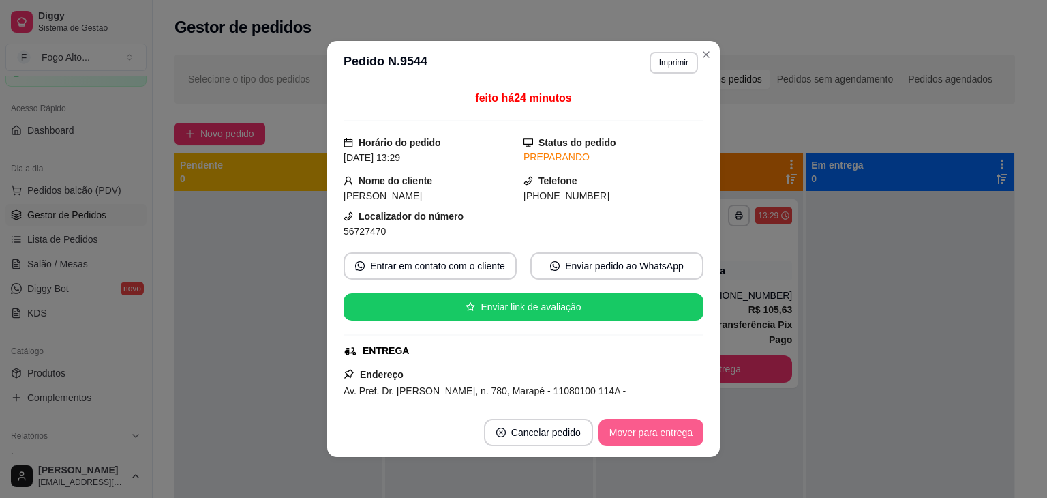
click at [654, 434] on button "Mover para entrega" at bounding box center [650, 432] width 105 height 27
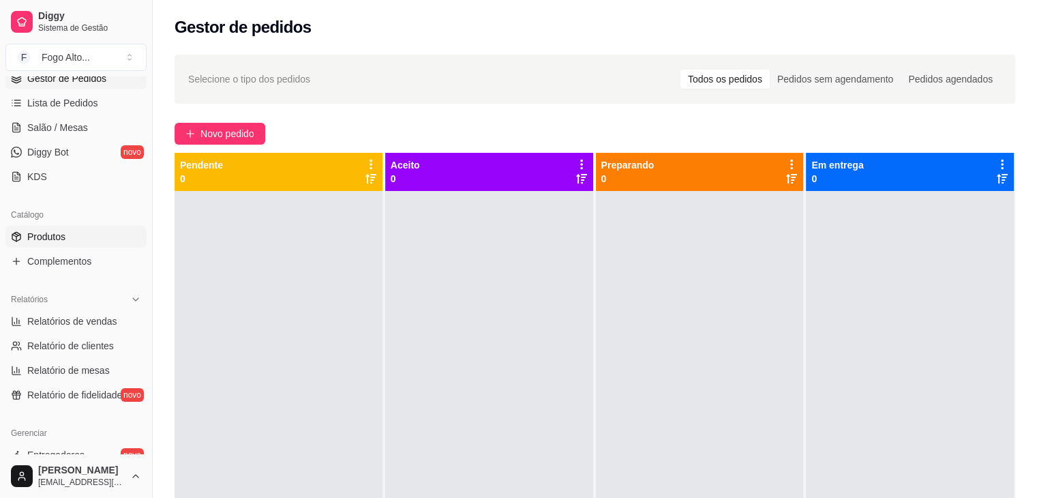
scroll to position [210, 0]
click at [80, 326] on link "Relatórios de vendas" at bounding box center [75, 321] width 141 height 22
select select "ALL"
select select "0"
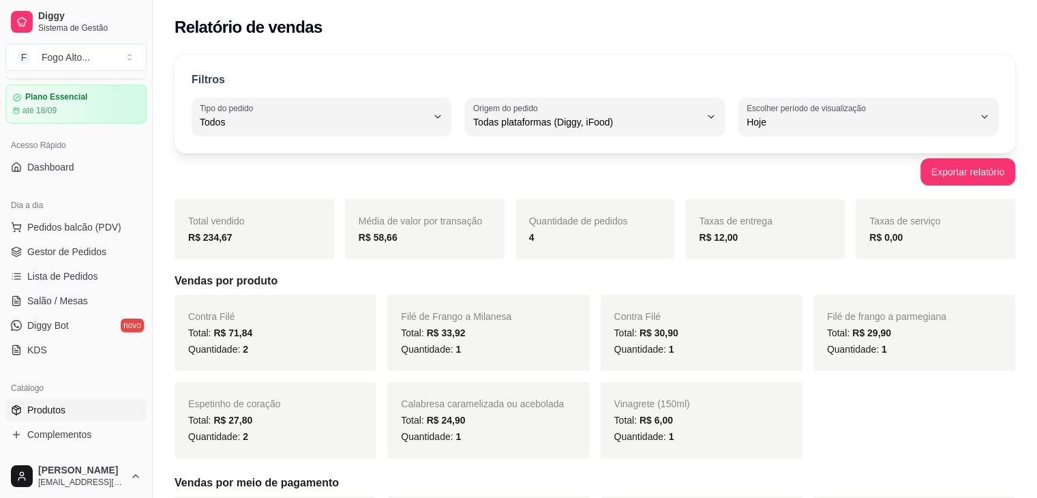
scroll to position [5, 0]
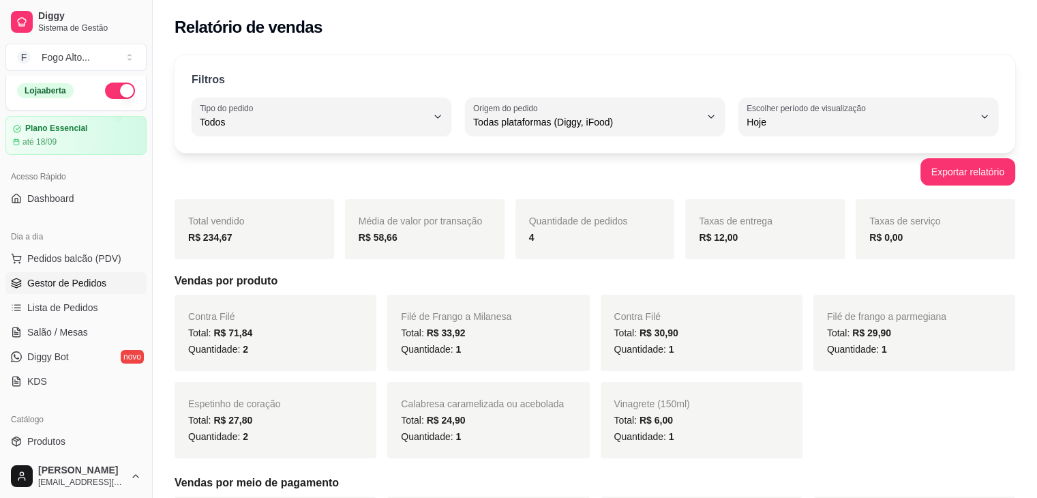
click at [86, 276] on span "Gestor de Pedidos" at bounding box center [66, 283] width 79 height 14
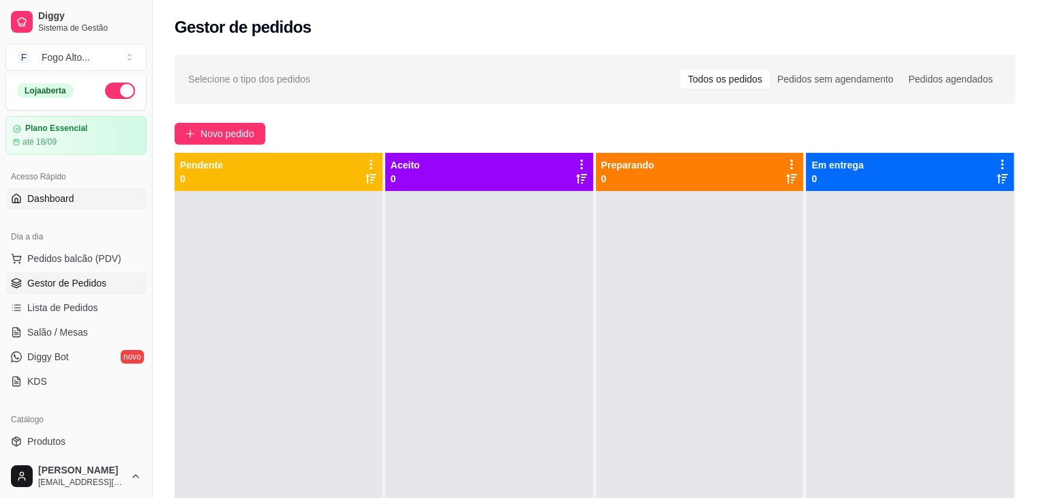
click at [61, 192] on span "Dashboard" at bounding box center [50, 199] width 47 height 14
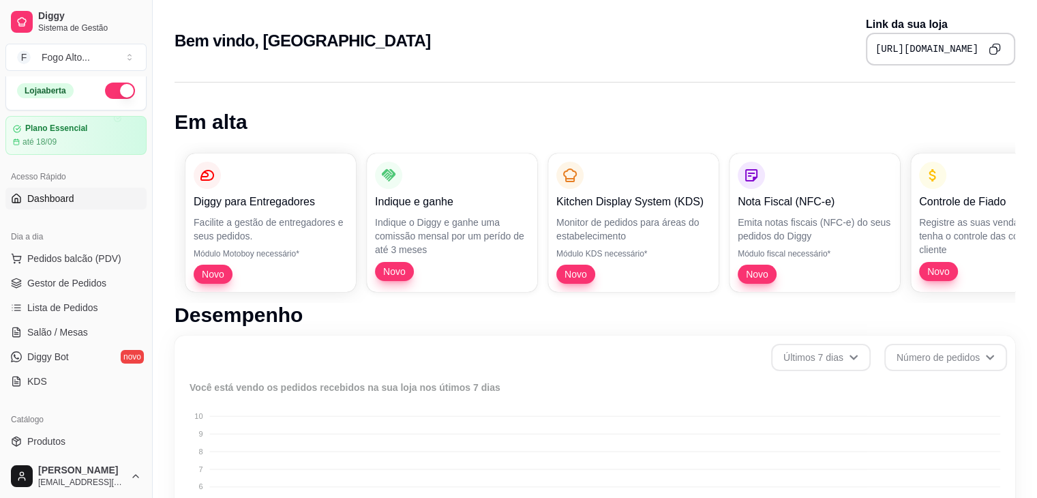
click at [59, 200] on span "Dashboard" at bounding box center [50, 199] width 47 height 14
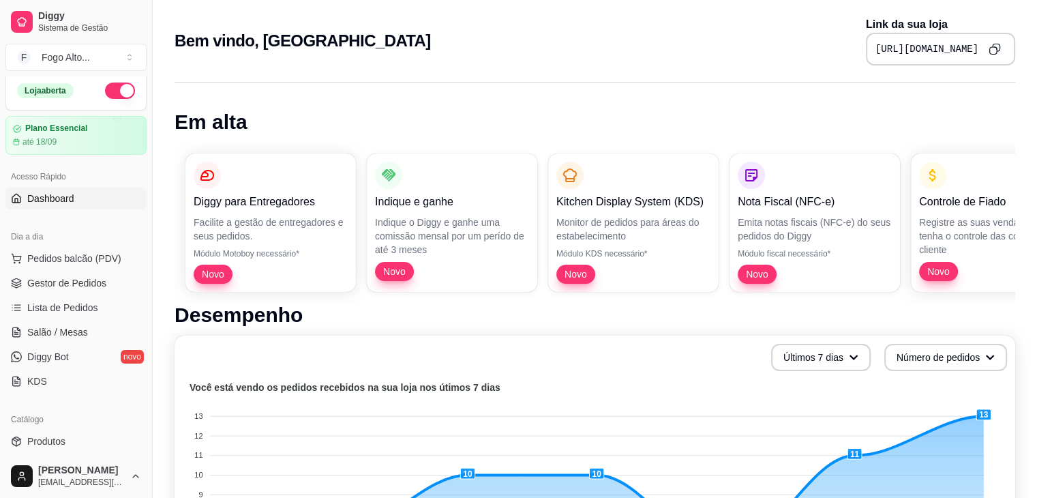
click at [997, 47] on icon "Copy to clipboard" at bounding box center [994, 49] width 12 height 12
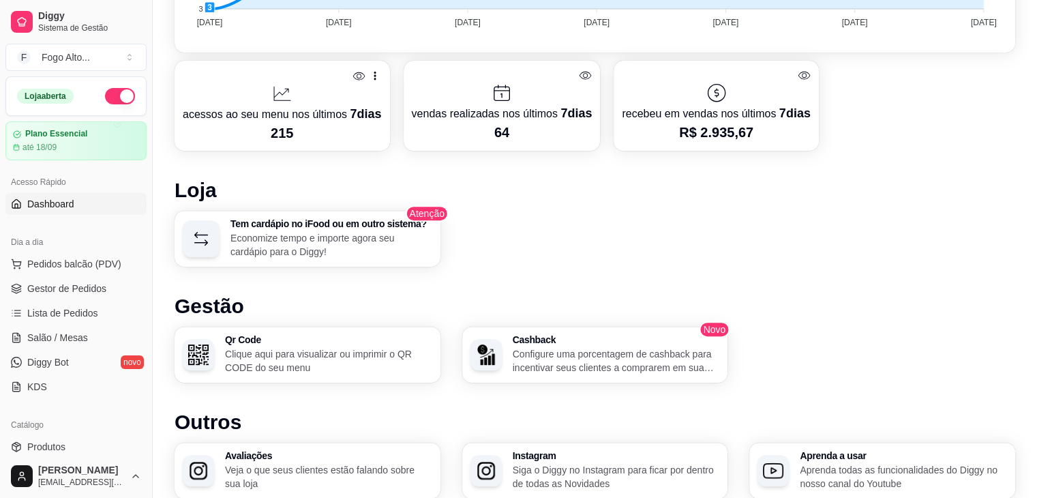
scroll to position [579, 0]
